Goal: Information Seeking & Learning: Learn about a topic

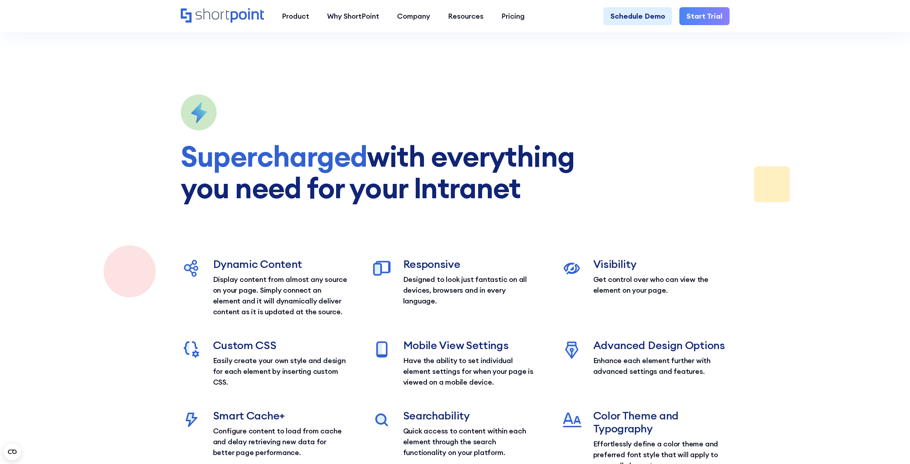
scroll to position [1184, 0]
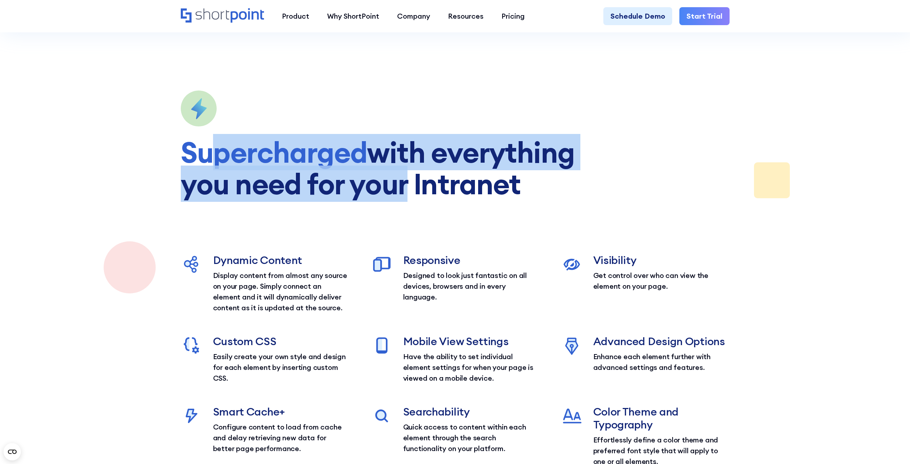
drag, startPoint x: 216, startPoint y: 157, endPoint x: 392, endPoint y: 213, distance: 184.7
click at [392, 213] on div "Supercharged with everything you need for your Intranet Dynamic Content Display…" at bounding box center [455, 278] width 549 height 376
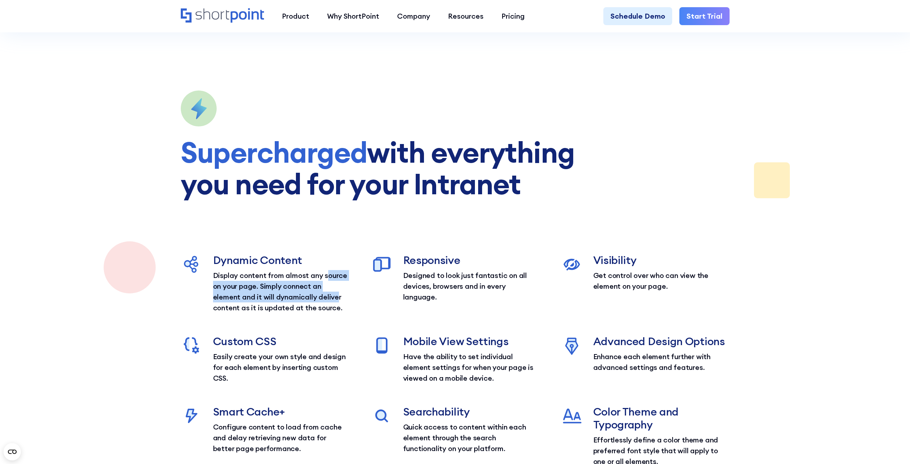
drag, startPoint x: 392, startPoint y: 213, endPoint x: 338, endPoint y: 297, distance: 100.7
click at [338, 297] on p "Display content from almost any source on your page. Simply connect an element …" at bounding box center [281, 291] width 136 height 43
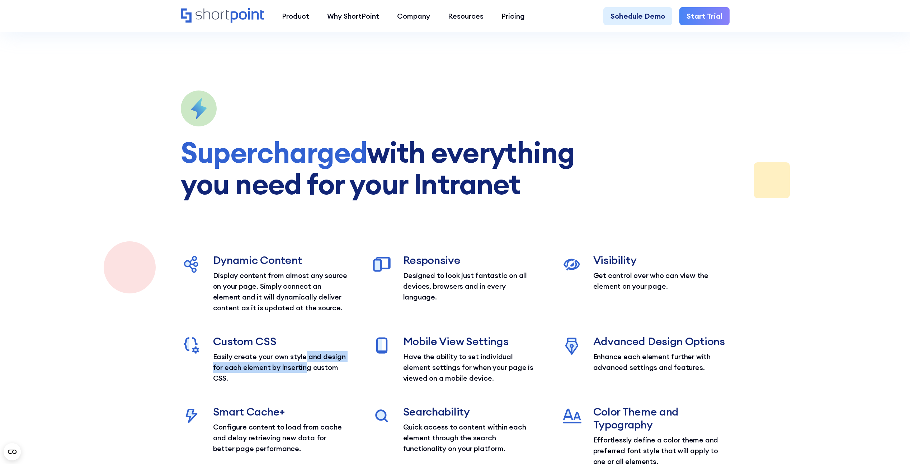
drag, startPoint x: 338, startPoint y: 297, endPoint x: 307, endPoint y: 365, distance: 74.3
click at [307, 365] on p "Easily create your own style and design for each element by inserting custom CS…" at bounding box center [281, 367] width 136 height 32
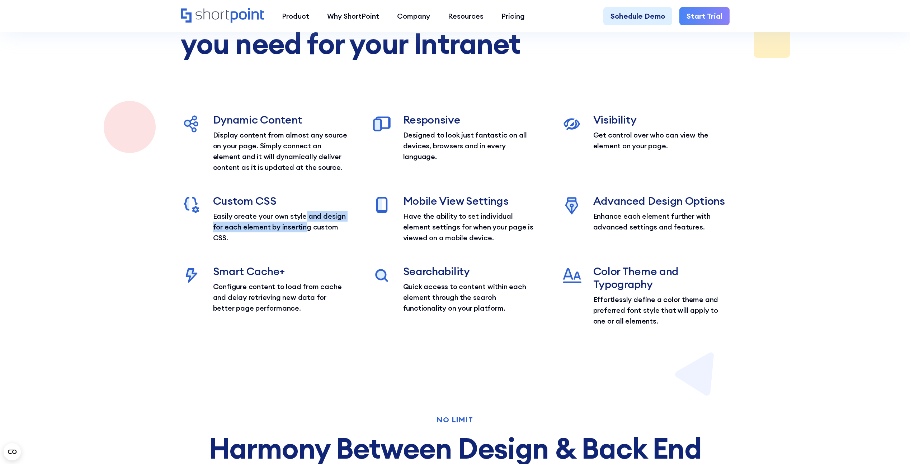
scroll to position [1327, 0]
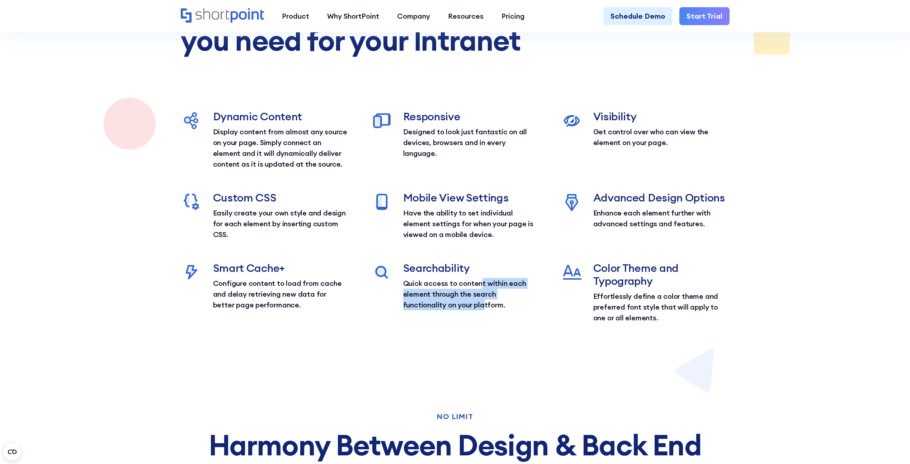
drag, startPoint x: 481, startPoint y: 278, endPoint x: 482, endPoint y: 310, distance: 31.9
click at [482, 310] on p "Quick access to content within each element through the search functionality on…" at bounding box center [471, 294] width 136 height 32
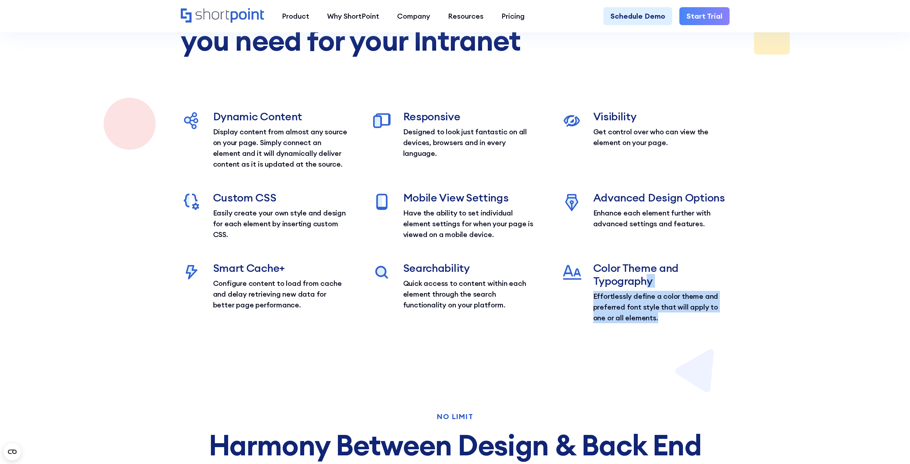
drag, startPoint x: 650, startPoint y: 319, endPoint x: 647, endPoint y: 281, distance: 38.1
click at [647, 281] on div "Color Theme and Typography Effortlessly define a color theme and preferred font…" at bounding box center [661, 292] width 136 height 62
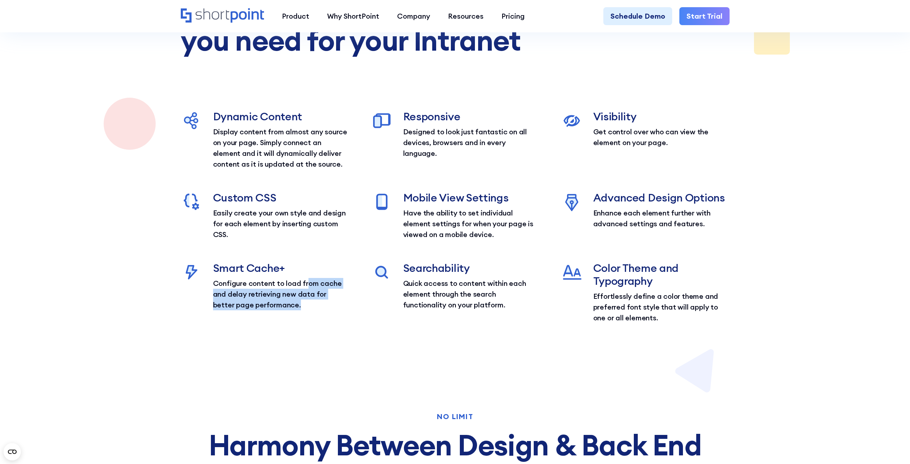
drag, startPoint x: 306, startPoint y: 285, endPoint x: 293, endPoint y: 310, distance: 27.9
click at [293, 310] on p "Configure content to load from cache and delay retrieving new data for better p…" at bounding box center [281, 294] width 136 height 32
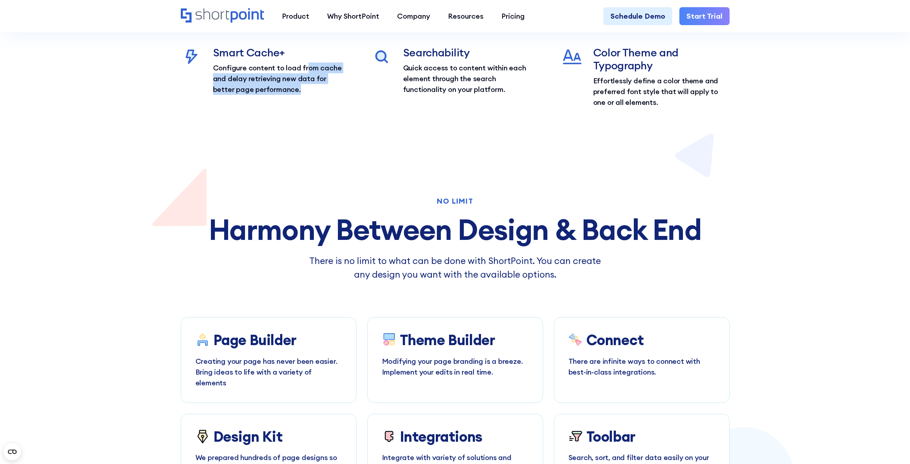
scroll to position [1722, 0]
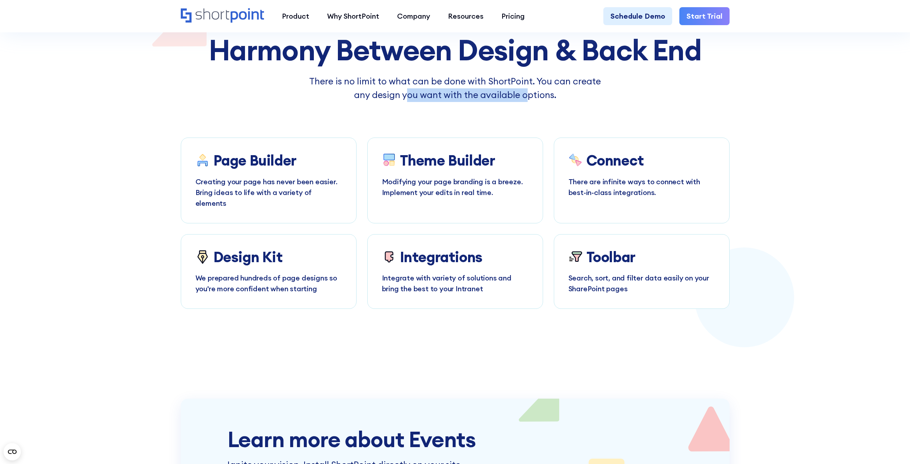
drag, startPoint x: 429, startPoint y: 94, endPoint x: 527, endPoint y: 100, distance: 97.8
click at [527, 100] on p "There is no limit to what can be done with ShortPoint. You can create any desig…" at bounding box center [455, 88] width 305 height 27
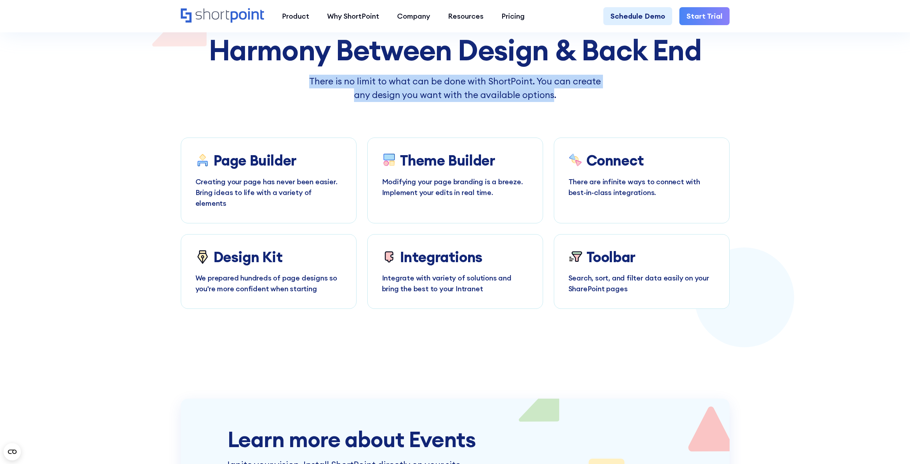
drag, startPoint x: 527, startPoint y: 100, endPoint x: 318, endPoint y: 80, distance: 210.1
click at [318, 80] on p "There is no limit to what can be done with ShortPoint. You can create any desig…" at bounding box center [455, 88] width 305 height 27
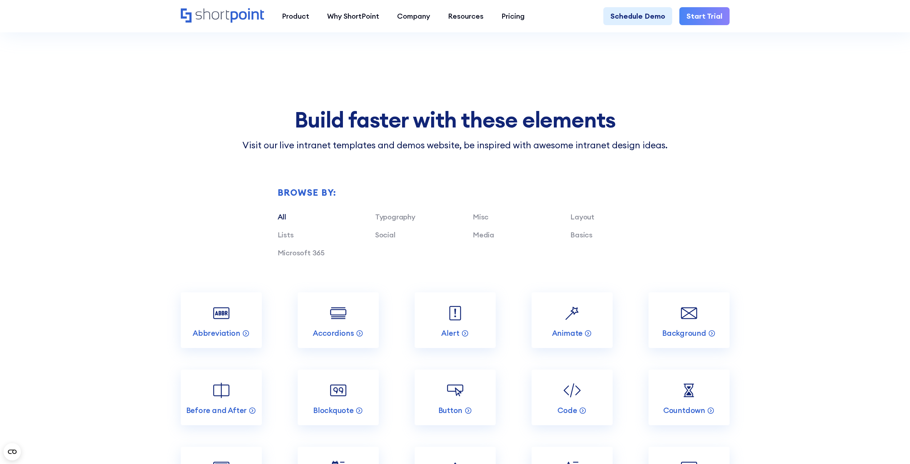
scroll to position [2260, 0]
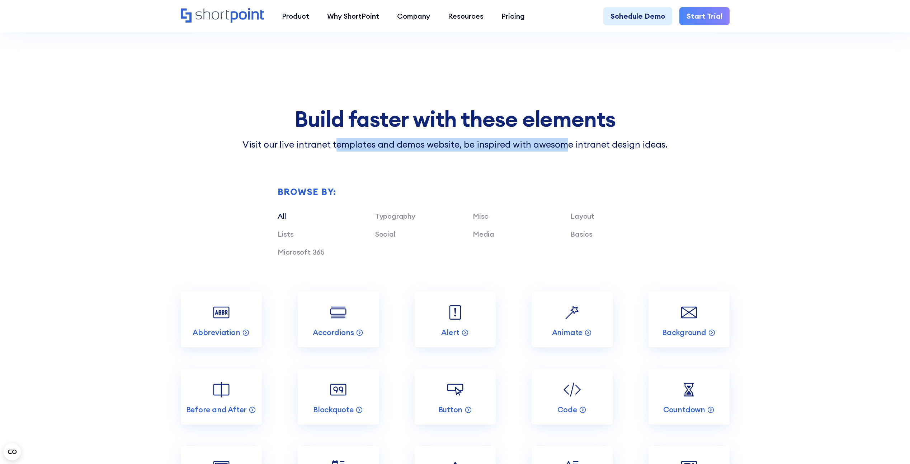
drag, startPoint x: 403, startPoint y: 132, endPoint x: 569, endPoint y: 128, distance: 165.8
click at [569, 138] on p "Visit our live intranet templates and demos website, be inspired with awesome i…" at bounding box center [455, 145] width 549 height 14
drag, startPoint x: 569, startPoint y: 128, endPoint x: 559, endPoint y: 124, distance: 11.3
click at [569, 138] on p "Visit our live intranet templates and demos website, be inspired with awesome i…" at bounding box center [455, 145] width 549 height 14
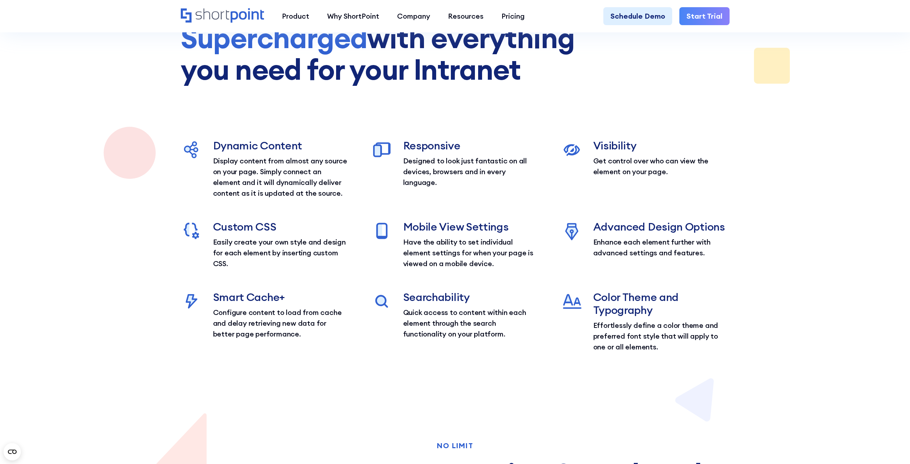
scroll to position [1220, 0]
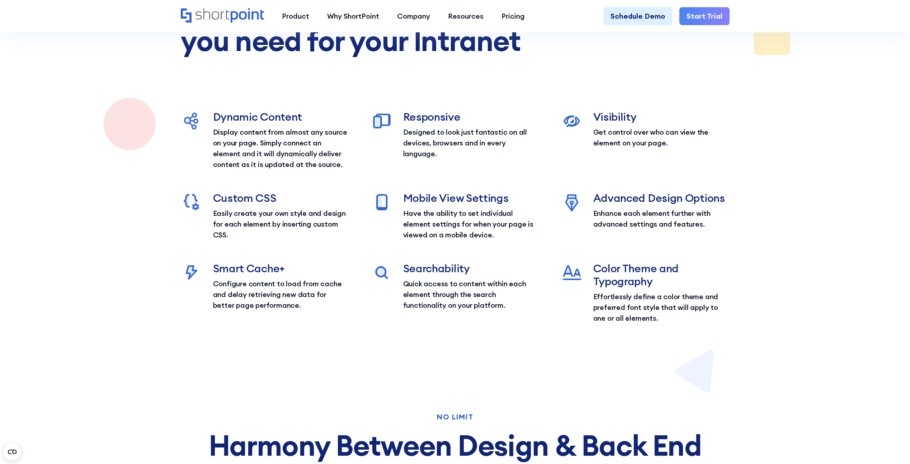
scroll to position [1327, 0]
drag, startPoint x: 314, startPoint y: 206, endPoint x: 330, endPoint y: 220, distance: 21.1
click at [317, 216] on div "Custom CSS Easily create your own style and design for each element by insertin…" at bounding box center [281, 215] width 136 height 49
drag, startPoint x: 461, startPoint y: 213, endPoint x: 455, endPoint y: 235, distance: 22.5
click at [455, 235] on p "Have the ability to set individual element settings for when your page is viewe…" at bounding box center [471, 223] width 136 height 32
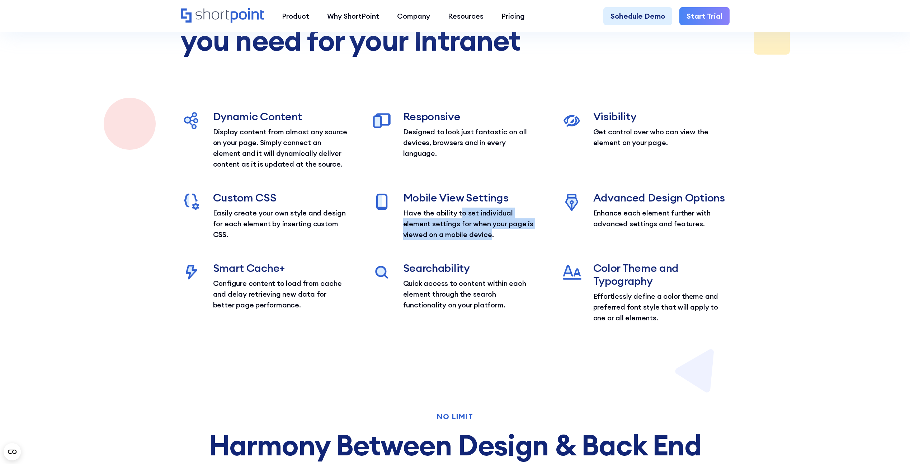
click at [454, 234] on p "Have the ability to set individual element settings for when your page is viewe…" at bounding box center [471, 223] width 136 height 32
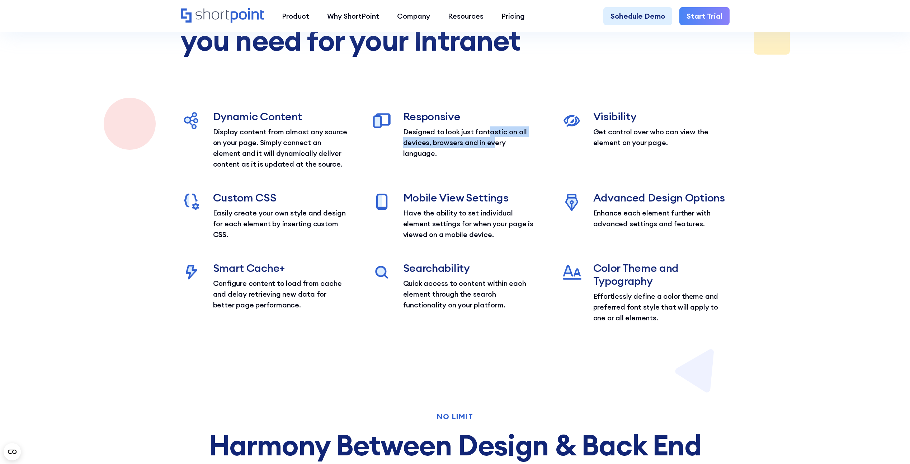
drag, startPoint x: 488, startPoint y: 127, endPoint x: 493, endPoint y: 148, distance: 21.8
click at [493, 148] on p "Designed to look just fantastic on all devices, browsers and in every language." at bounding box center [471, 142] width 136 height 32
drag, startPoint x: 643, startPoint y: 212, endPoint x: 650, endPoint y: 222, distance: 12.3
click at [650, 222] on p "Enhance each element further with advanced settings and features." at bounding box center [661, 218] width 136 height 22
drag, startPoint x: 650, startPoint y: 222, endPoint x: 633, endPoint y: 339, distance: 117.5
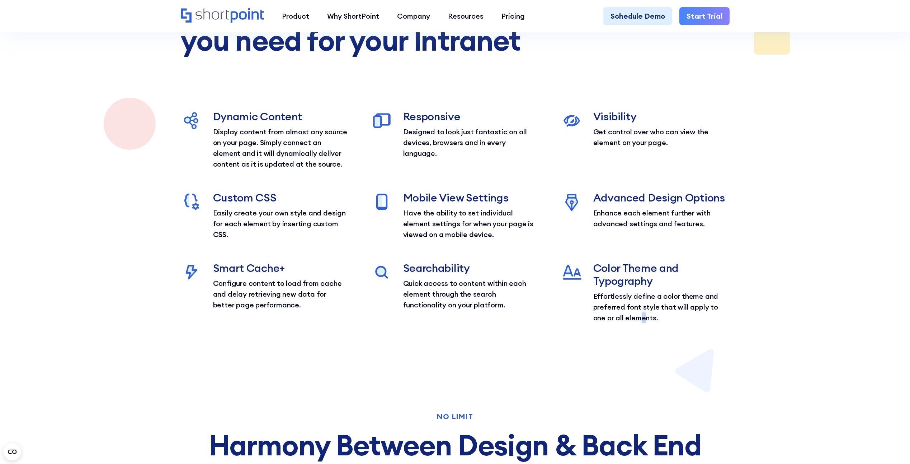
click at [633, 339] on section "Supercharged with everything you need for your Intranet Dynamic Content Display…" at bounding box center [455, 134] width 910 height 555
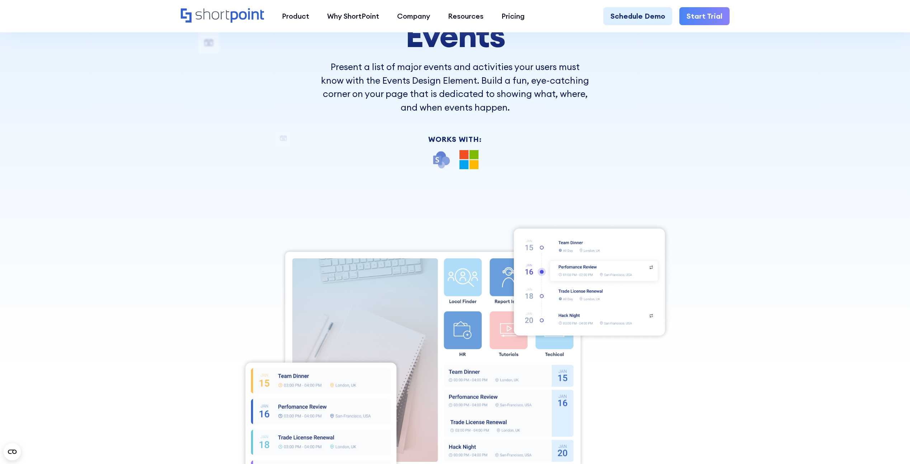
scroll to position [287, 0]
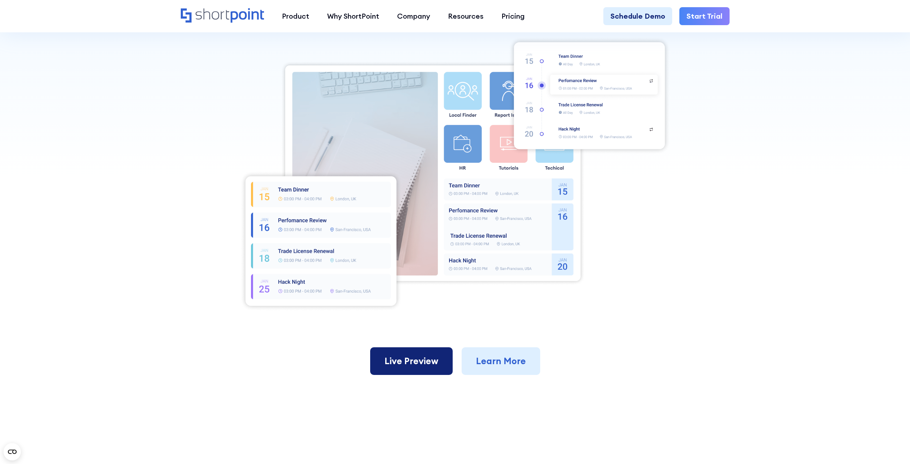
click at [402, 359] on link "Live Preview" at bounding box center [411, 361] width 83 height 28
